Goal: Obtain resource: Download file/media

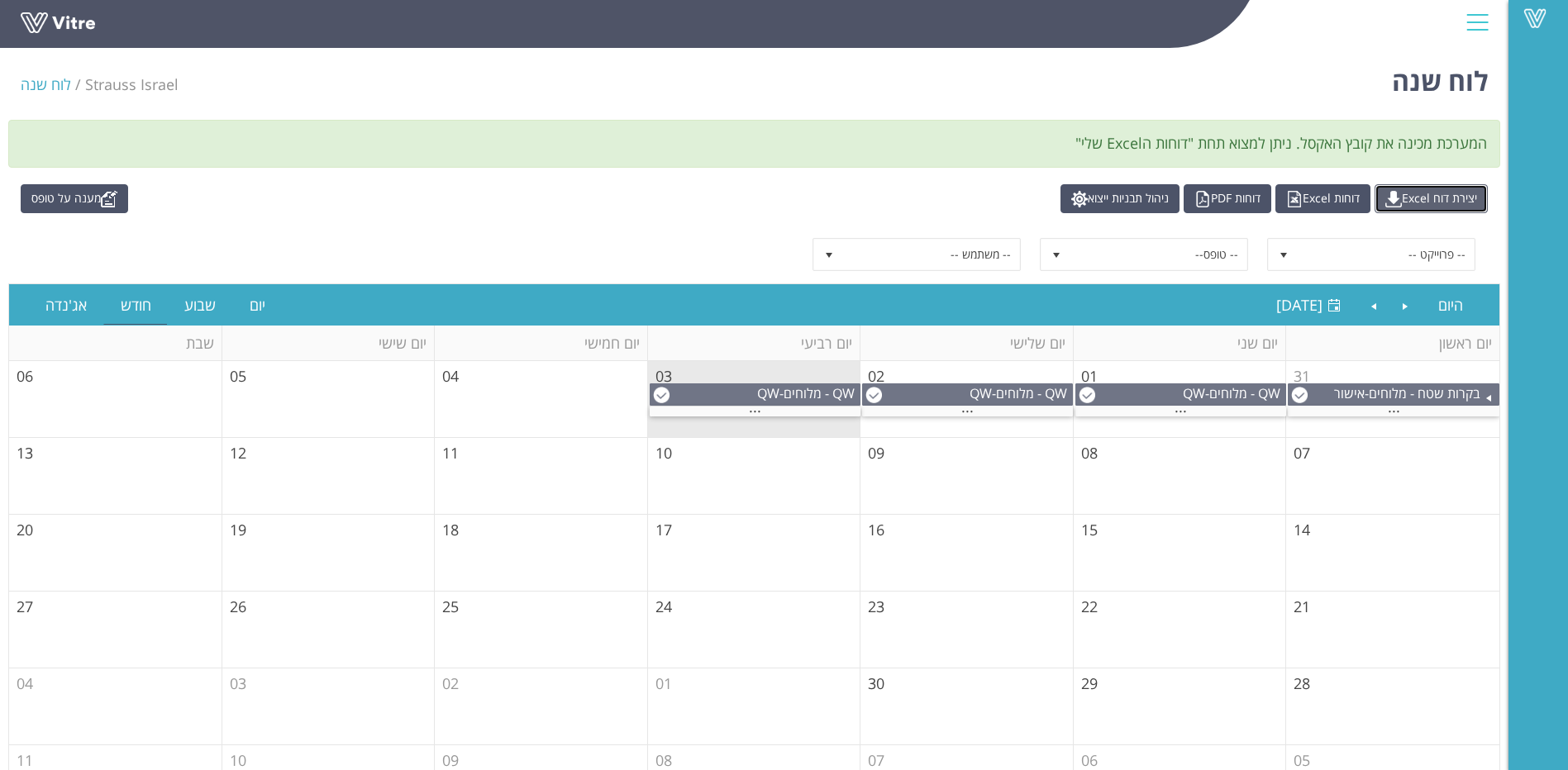
click at [1459, 196] on link "יצירת דוח Excel" at bounding box center [1431, 198] width 113 height 29
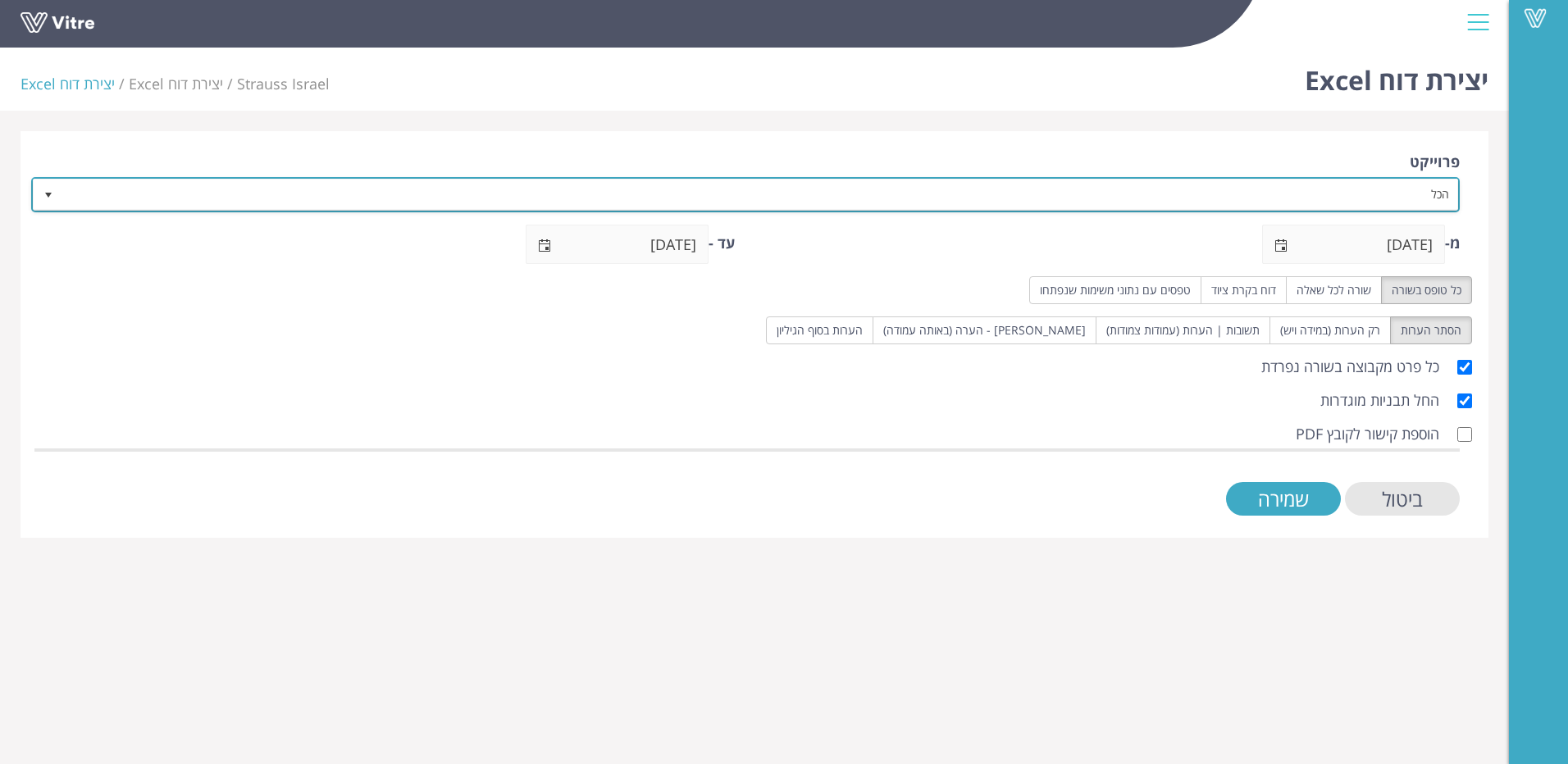
click at [39, 196] on span "select" at bounding box center [48, 194] width 29 height 29
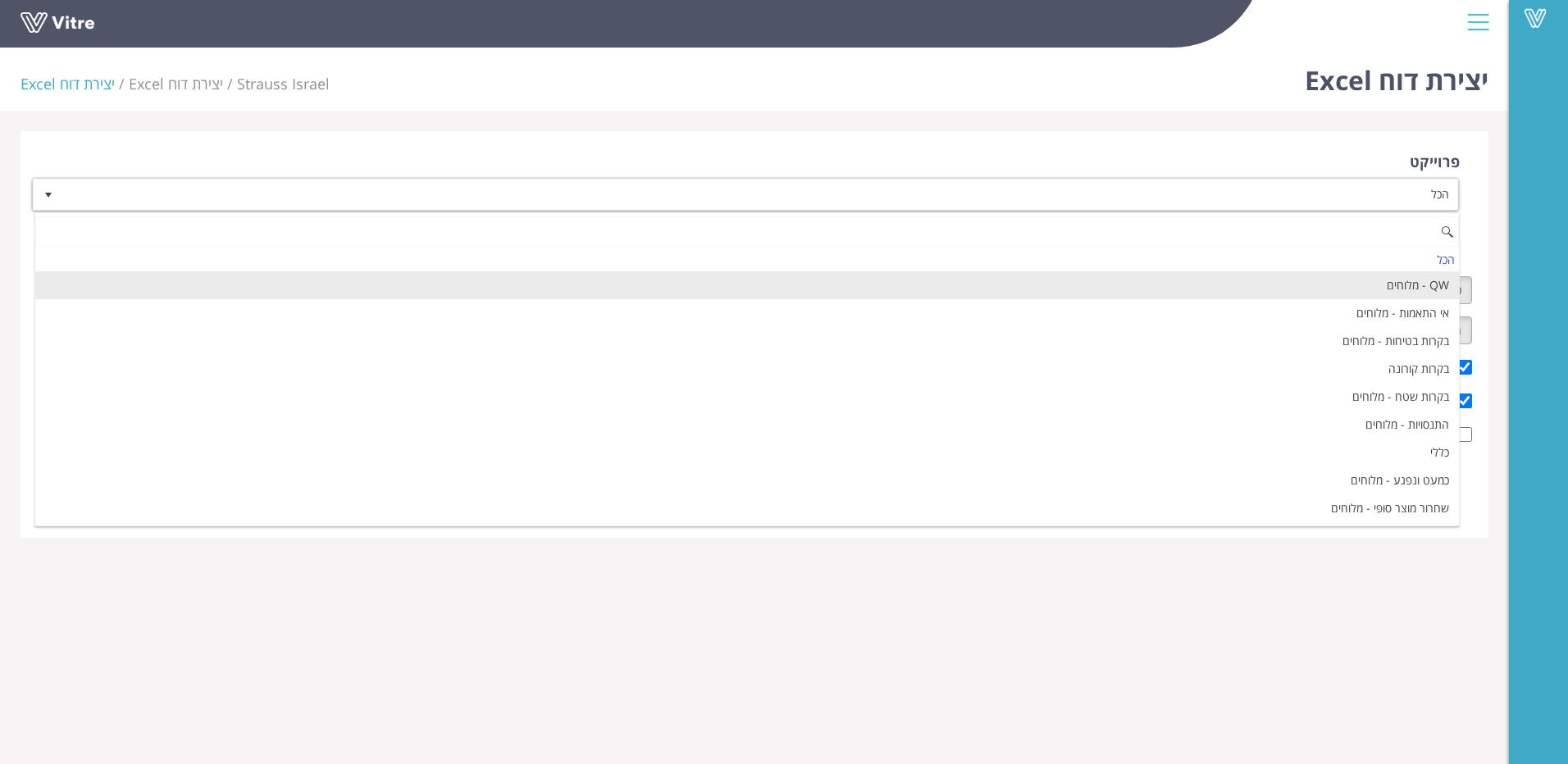
click at [1177, 277] on li "QW - מלוחים" at bounding box center [747, 285] width 1424 height 28
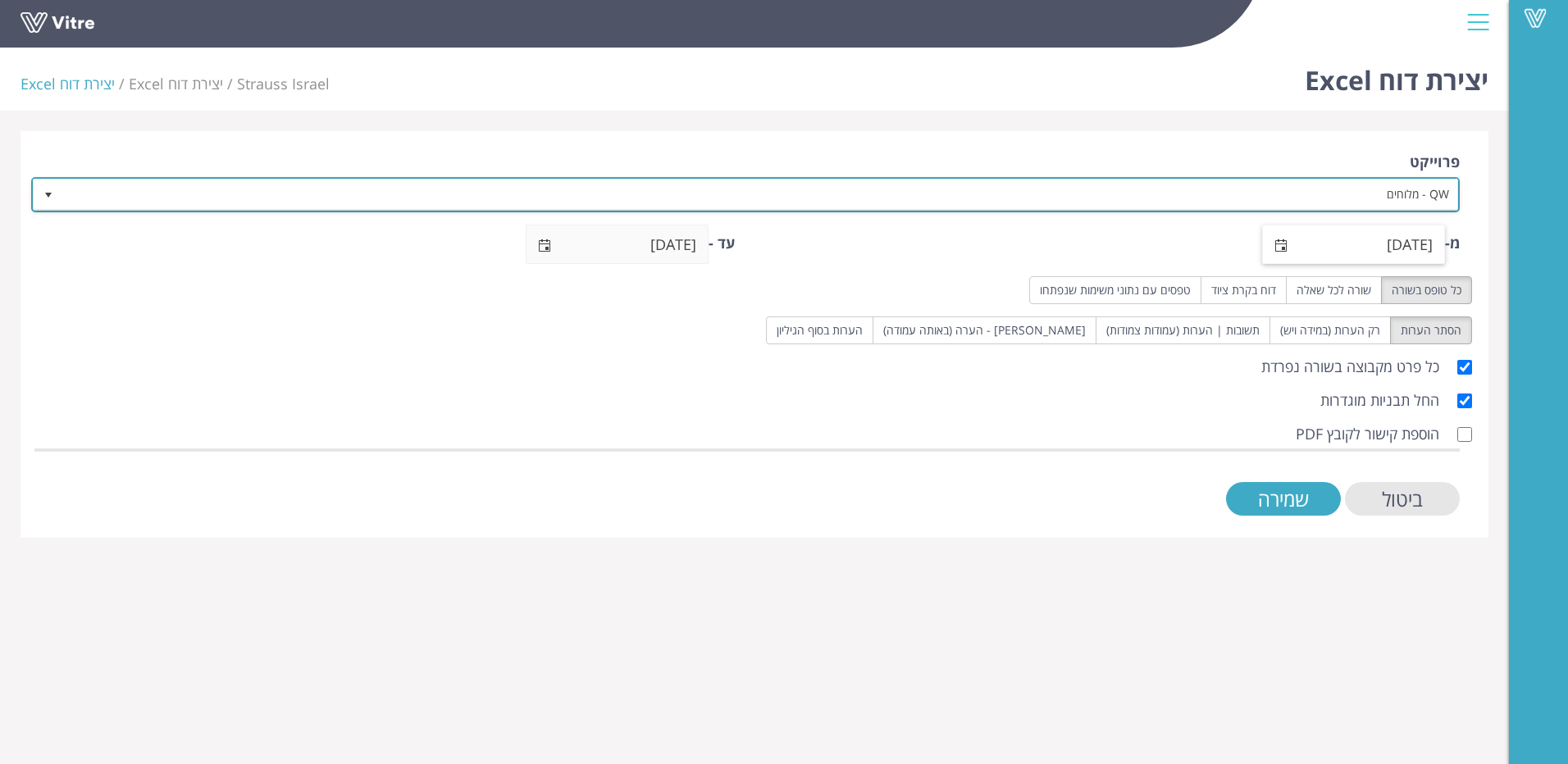
click at [1282, 243] on span "select" at bounding box center [1281, 246] width 13 height 13
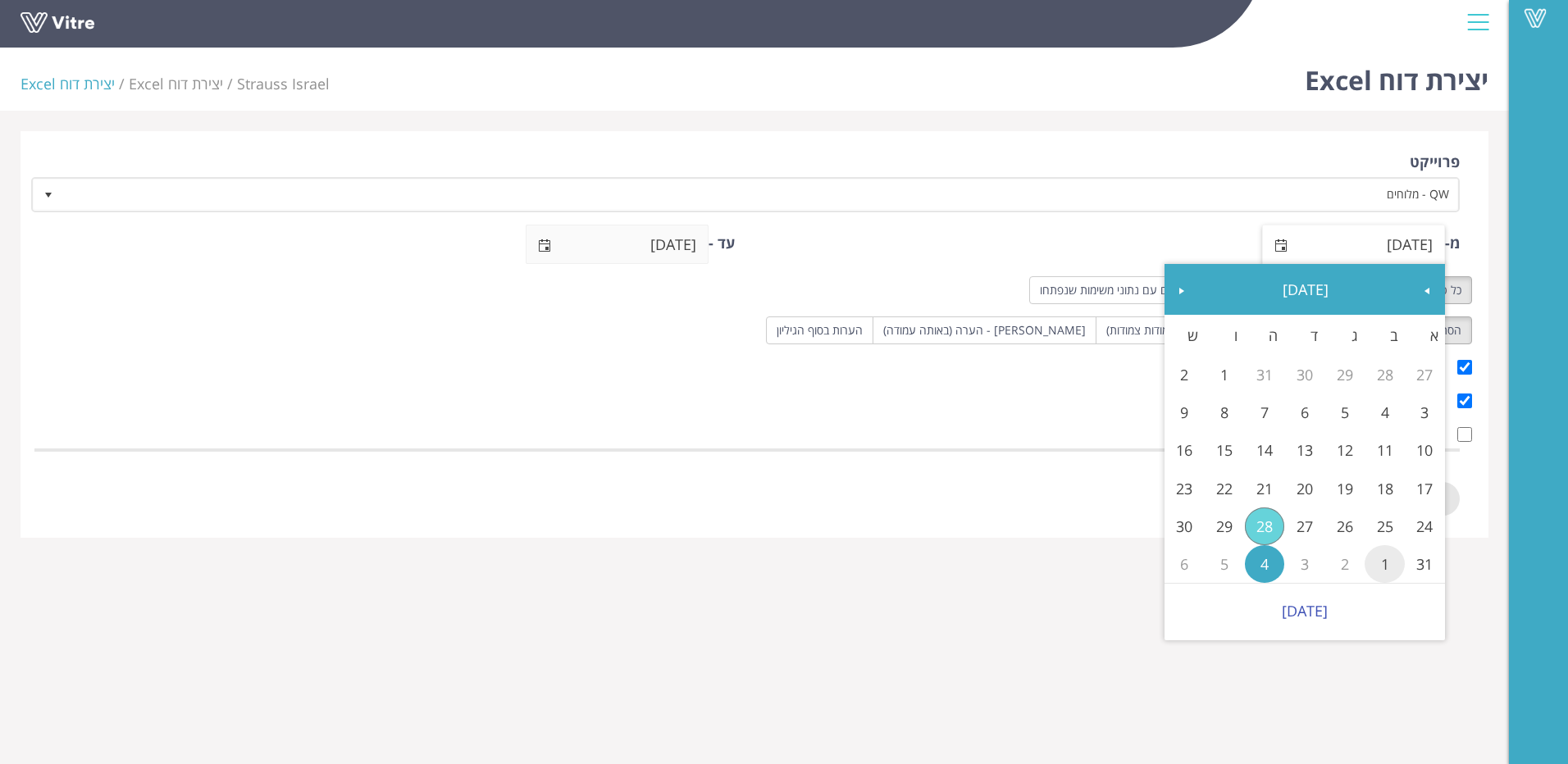
click at [1385, 558] on link "1" at bounding box center [1385, 564] width 40 height 38
type input "[DATE]"
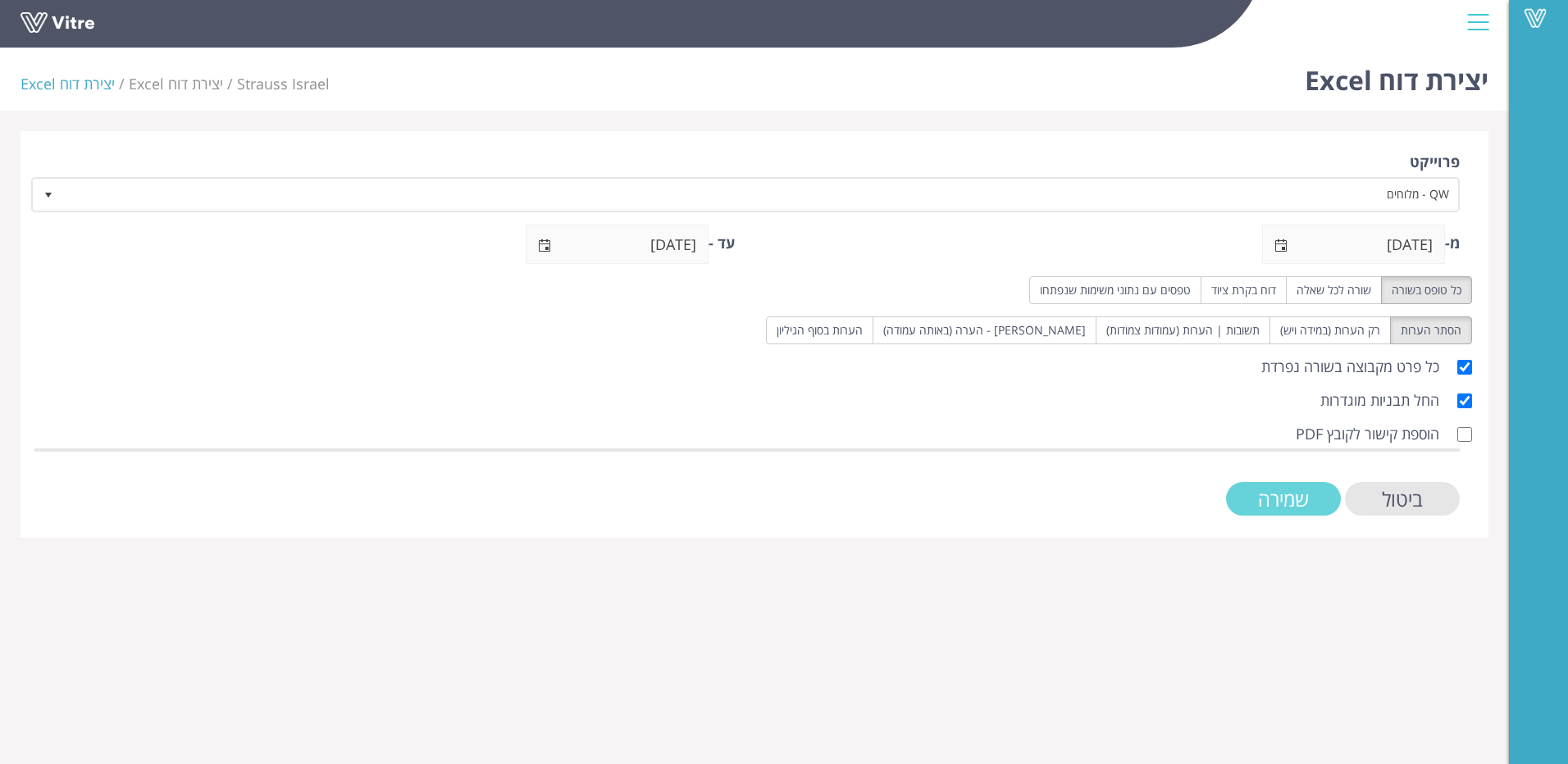
click at [1257, 503] on input "שמירה" at bounding box center [1283, 498] width 115 height 33
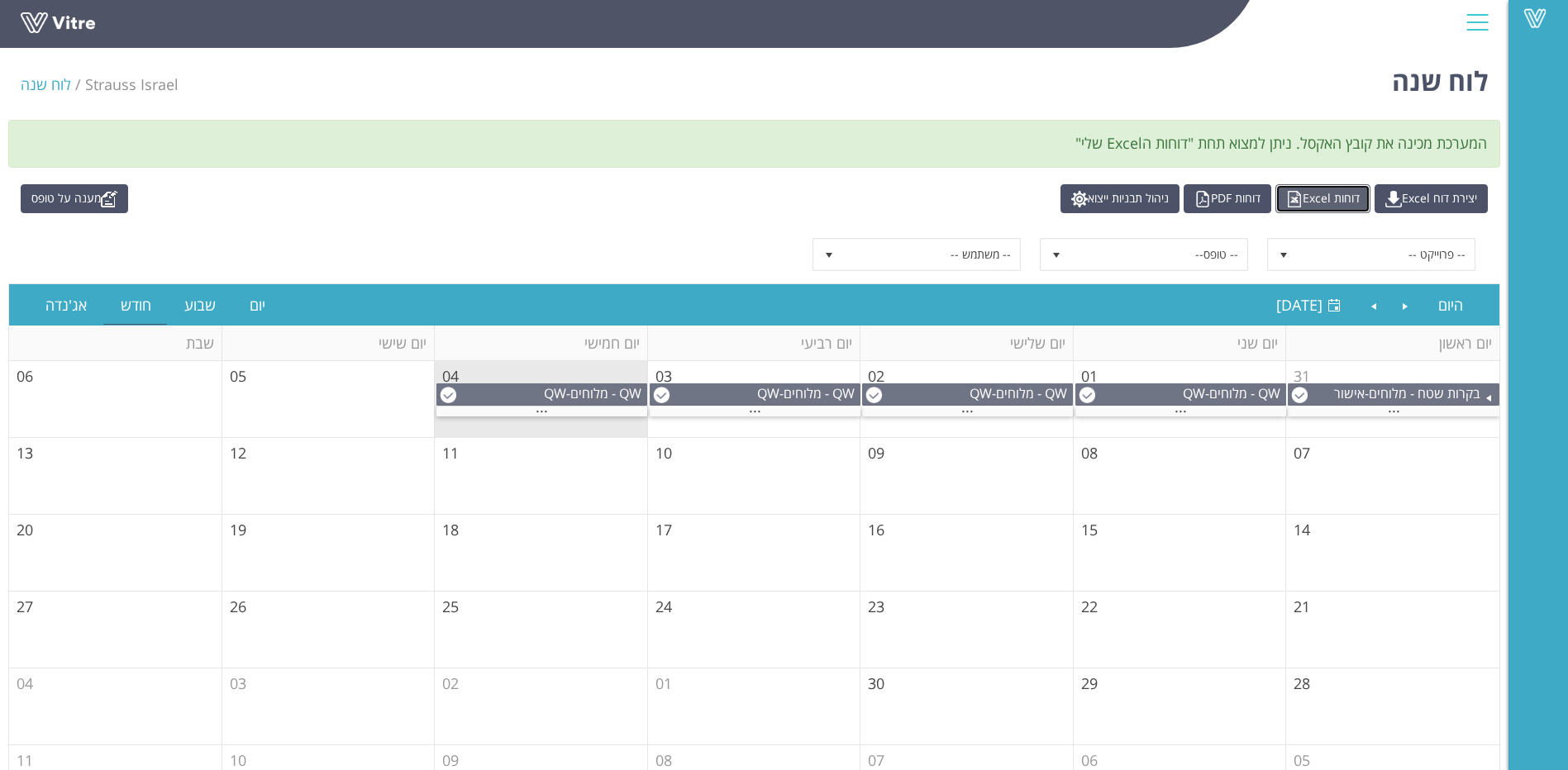
click at [1336, 195] on link "דוחות Excel" at bounding box center [1323, 198] width 95 height 29
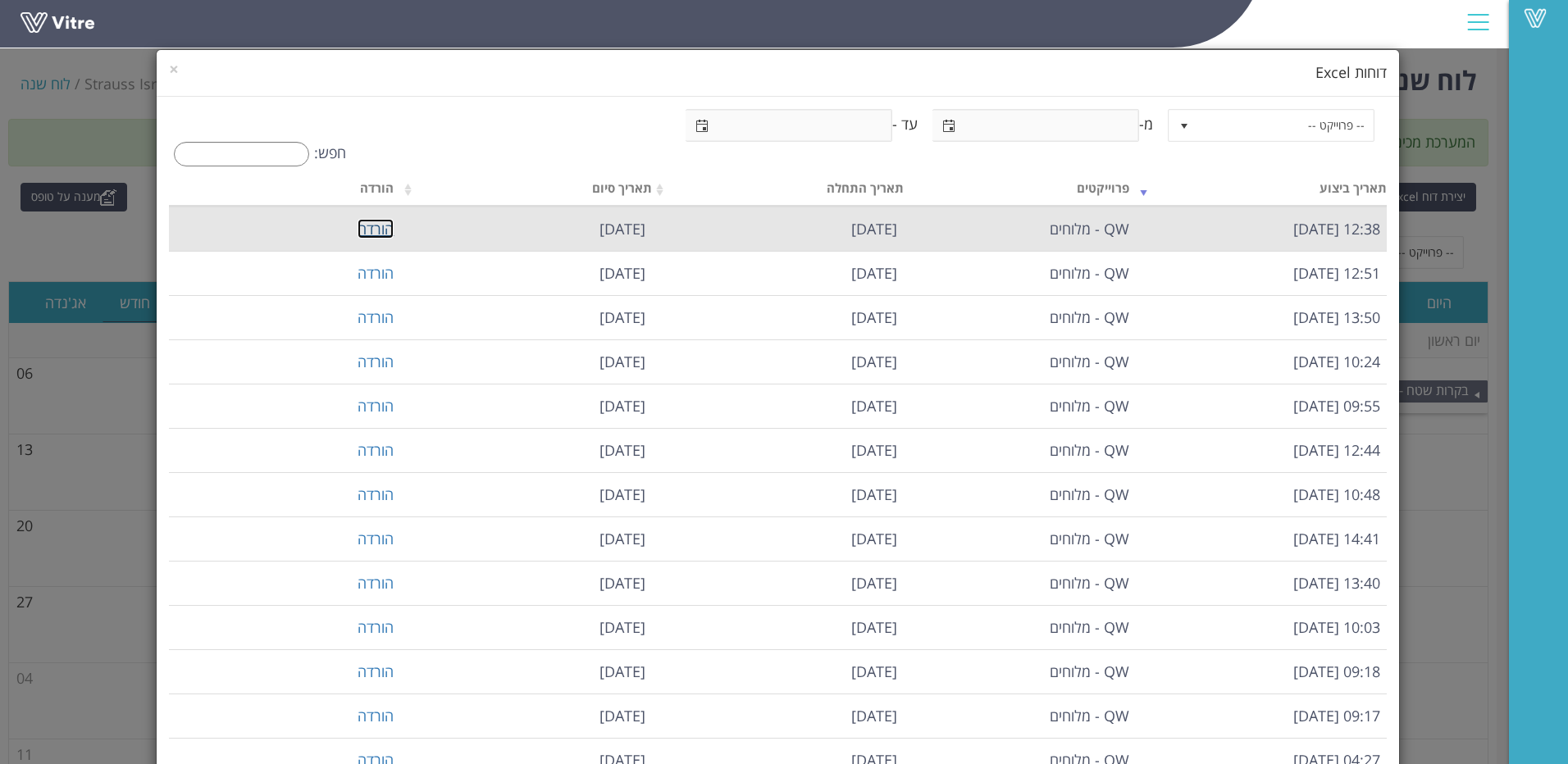
click at [393, 229] on link "הורדה" at bounding box center [375, 228] width 36 height 20
